Goal: Obtain resource: Download file/media

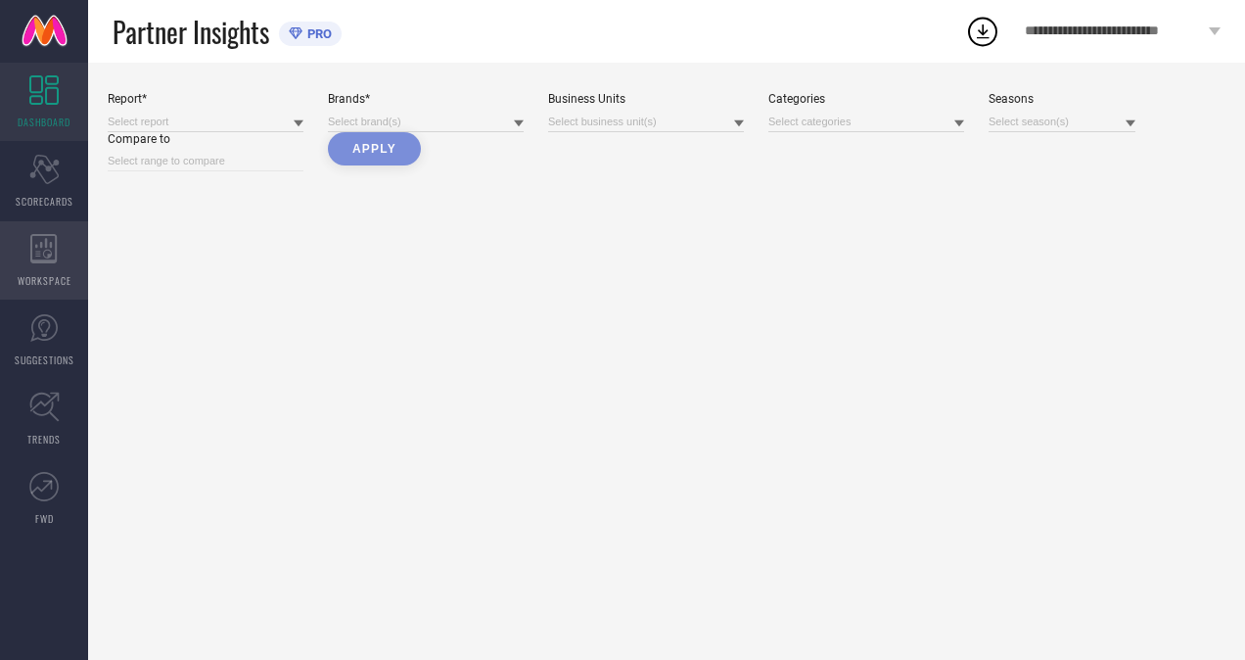
click at [6, 285] on div "WORKSPACE" at bounding box center [44, 260] width 88 height 78
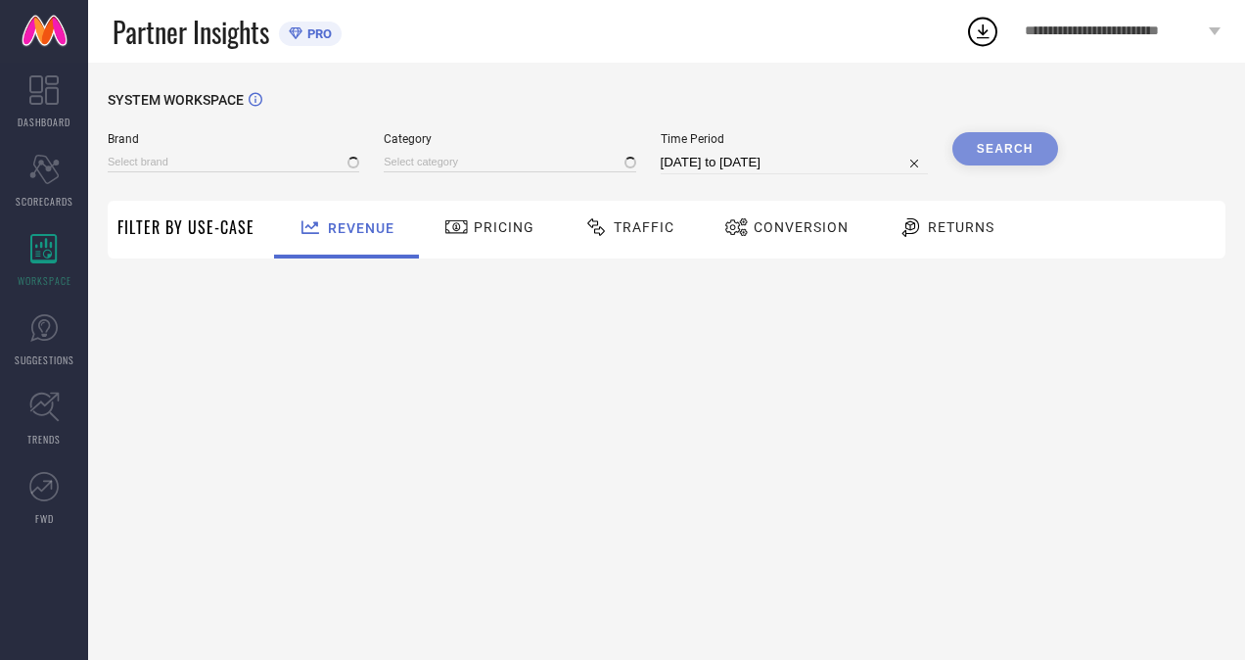
type input "H&M"
type input "All"
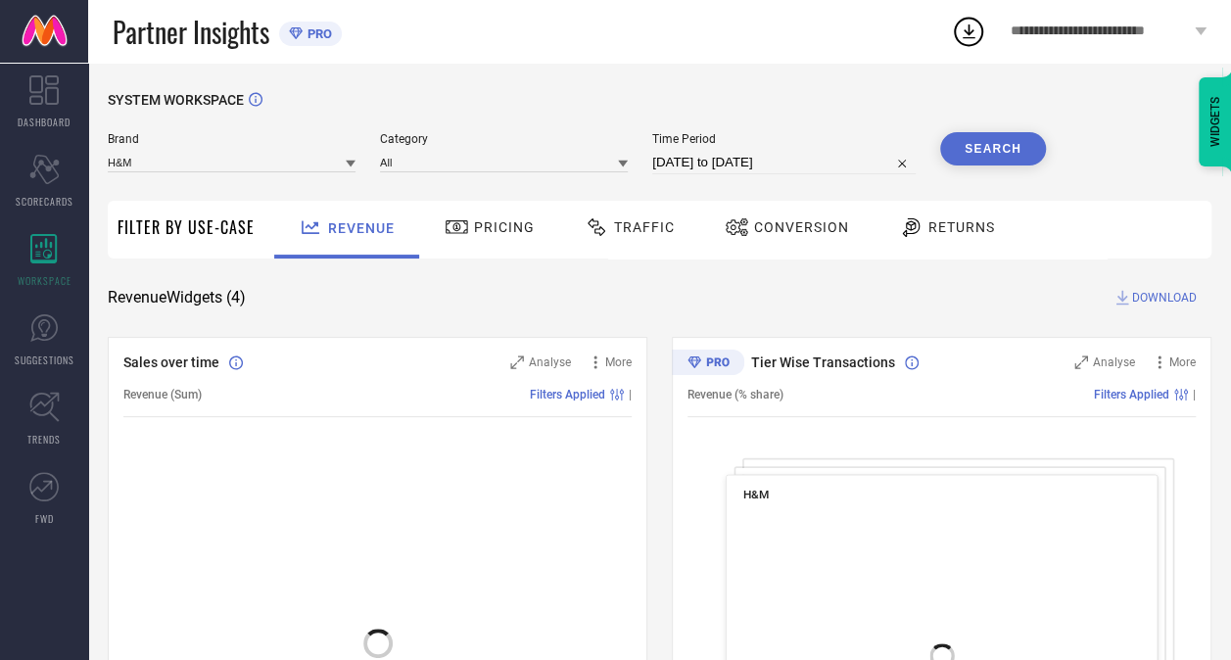
click at [679, 251] on div "Traffic" at bounding box center [629, 230] width 139 height 58
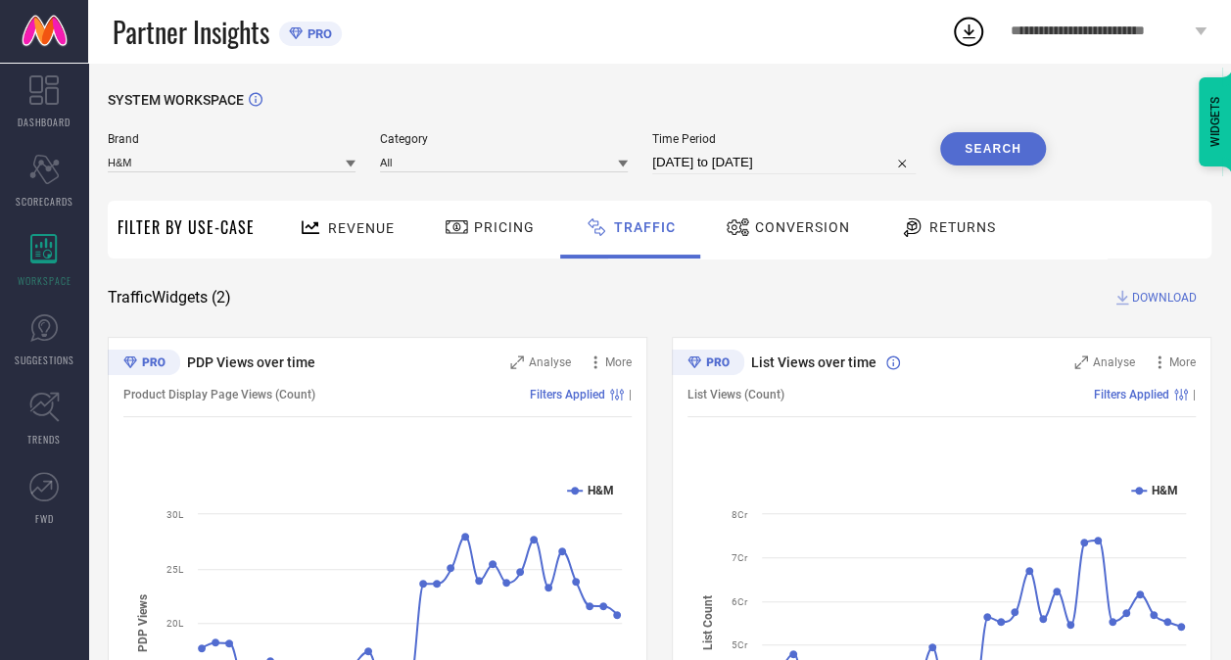
select select "6"
select select "2025"
select select "7"
select select "2025"
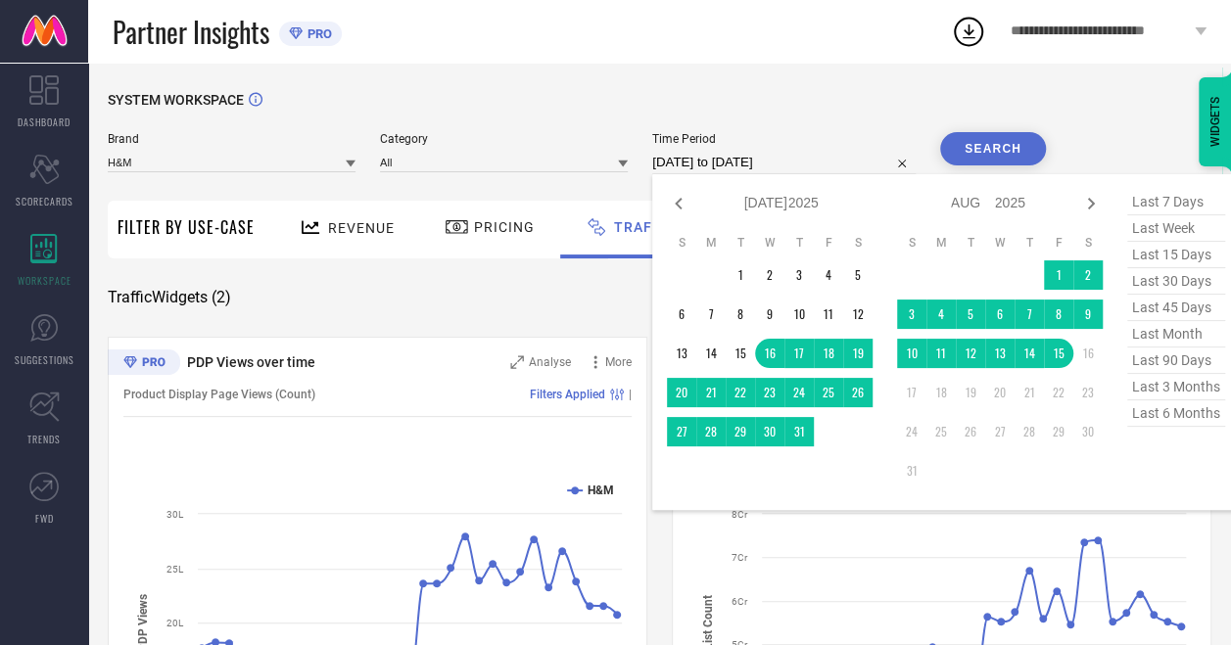
click at [703, 171] on input "[DATE] to [DATE]" at bounding box center [783, 162] width 263 height 23
click at [1081, 319] on td "9" at bounding box center [1087, 314] width 29 height 29
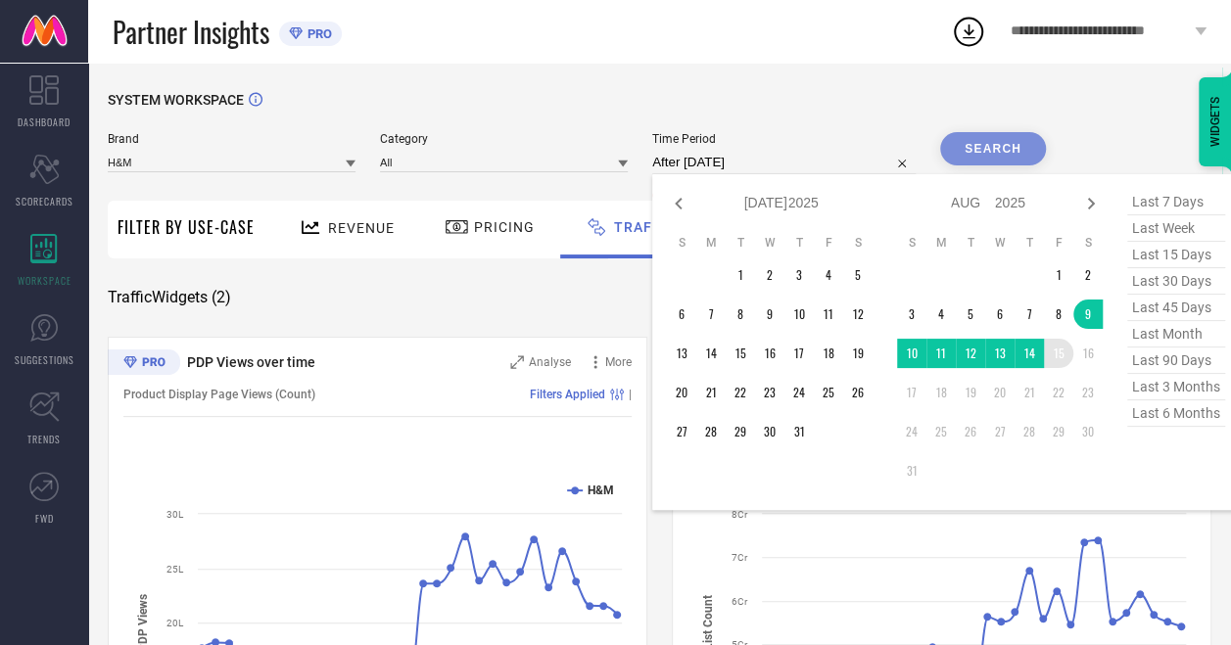
type input "[DATE] to [DATE]"
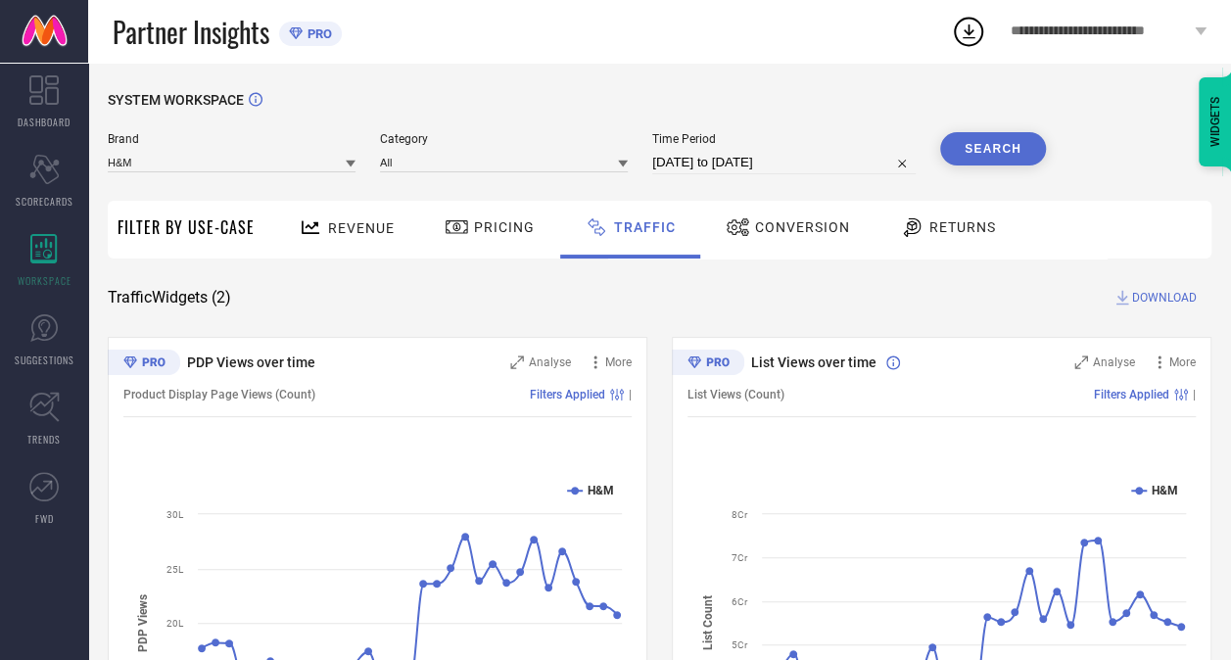
click at [979, 153] on button "Search" at bounding box center [993, 148] width 106 height 33
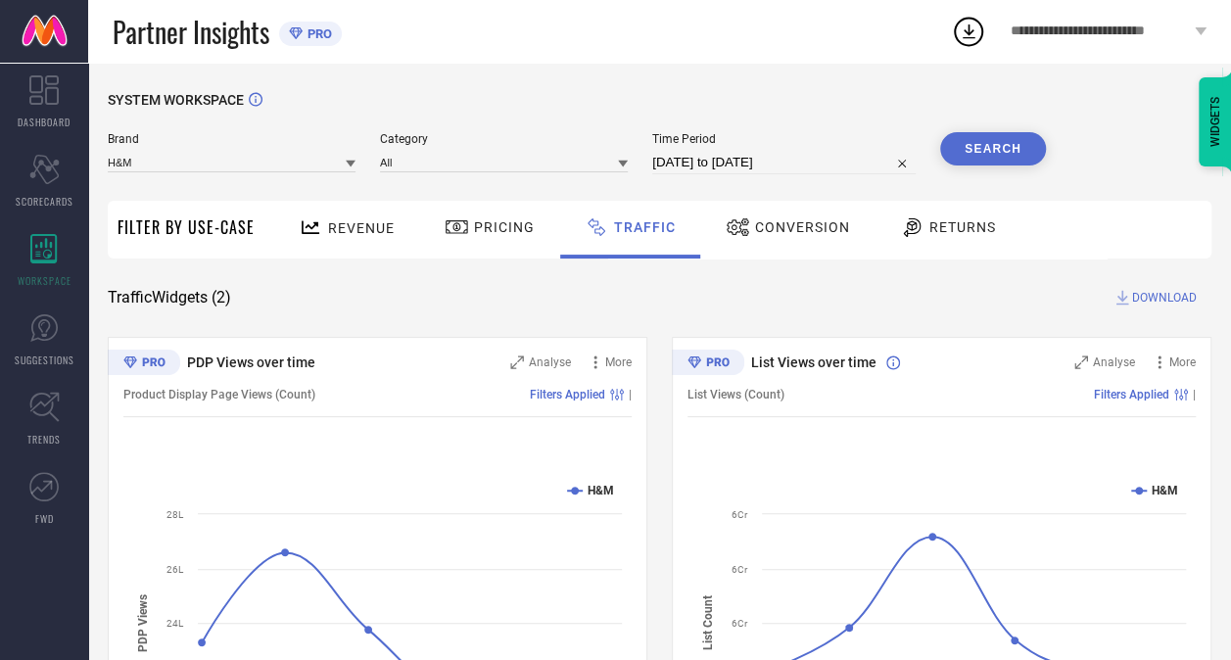
click at [1139, 297] on span "DOWNLOAD" at bounding box center [1164, 298] width 65 height 20
click at [977, 40] on icon at bounding box center [968, 31] width 35 height 35
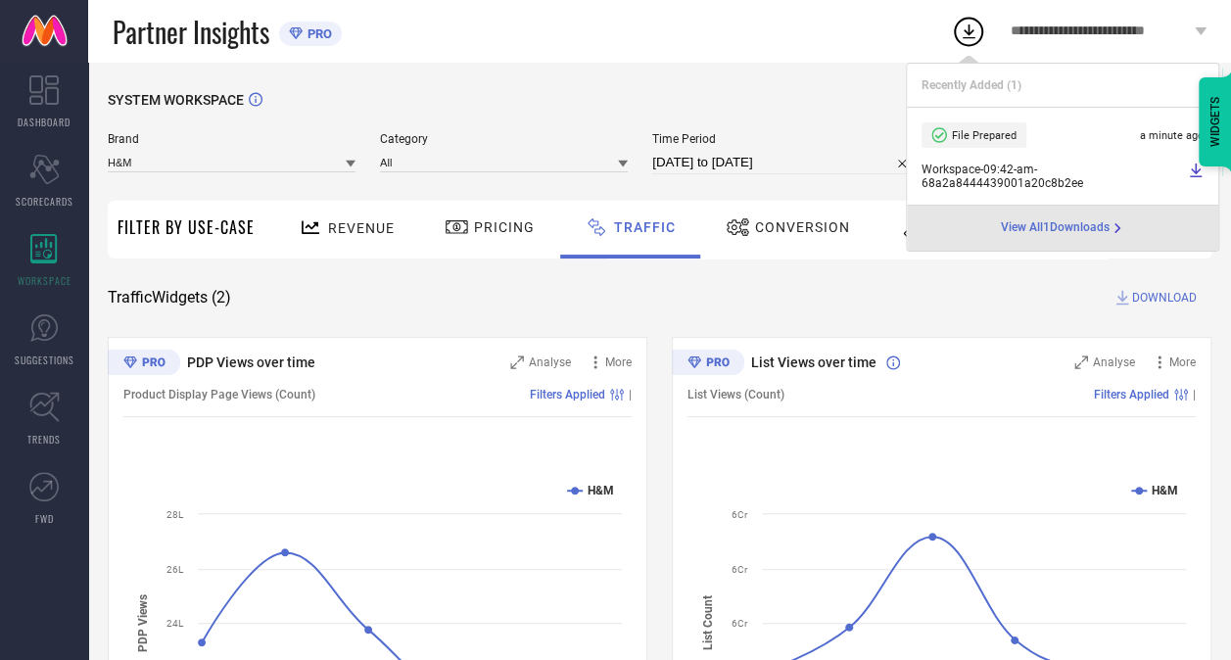
click at [1200, 171] on icon at bounding box center [1196, 171] width 16 height 16
